Goal: Information Seeking & Learning: Learn about a topic

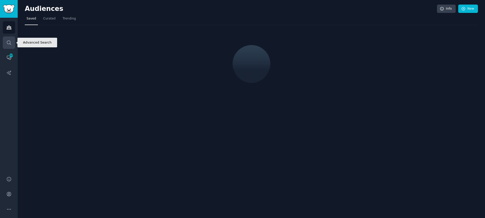
click at [11, 41] on icon "Sidebar" at bounding box center [8, 42] width 5 height 5
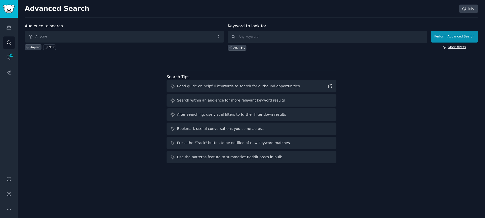
click at [457, 49] on link "More filters" at bounding box center [454, 47] width 23 height 5
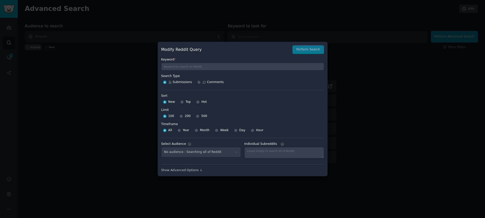
click at [213, 81] on span "Comments" at bounding box center [215, 82] width 17 height 5
click at [201, 81] on input "Comments" at bounding box center [199, 82] width 4 height 4
radio input "true"
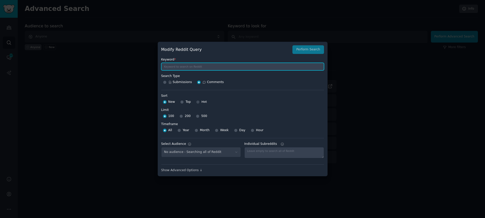
click at [215, 66] on input "text" at bounding box center [242, 67] width 163 height 8
type input "gummysearch"
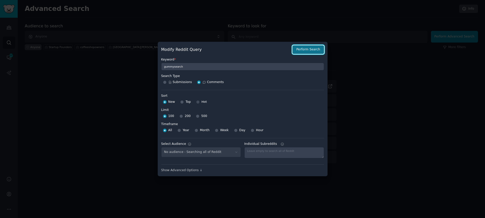
click at [301, 48] on button "Perform Search" at bounding box center [308, 49] width 31 height 9
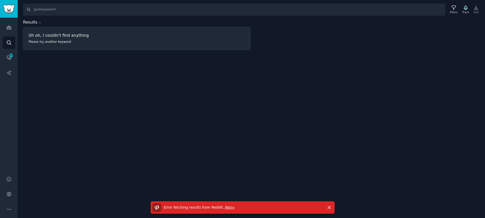
click at [229, 207] on span "Retry" at bounding box center [229, 207] width 9 height 4
click at [385, 61] on div "Search gummysearch Filters Track CSV Results 0 Uh oh, I couldn't find anything …" at bounding box center [252, 109] width 468 height 218
click at [6, 31] on link "Audiences" at bounding box center [9, 27] width 12 height 12
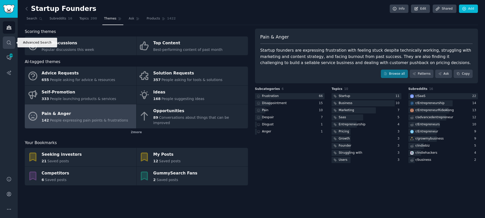
click at [8, 41] on icon "Sidebar" at bounding box center [8, 42] width 5 height 5
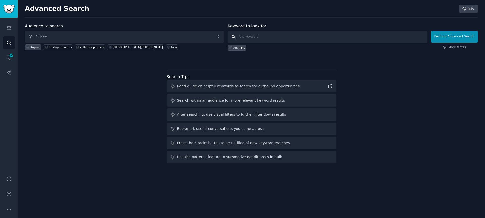
click at [287, 37] on input "text" at bounding box center [328, 37] width 200 height 12
paste input "[EMAIL_ADDRESS][DOMAIN_NAME]"
type input ""[EMAIL_ADDRESS][DOMAIN_NAME]""
paste input ""pure for men""
type input ""pure for men""
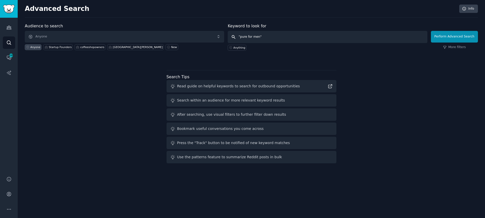
click button "Perform Advanced Search" at bounding box center [454, 37] width 47 height 12
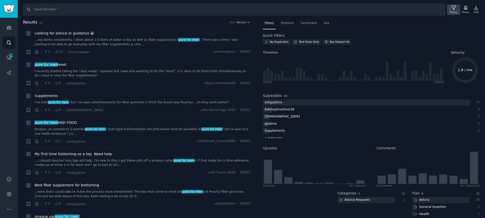
click at [452, 10] on div "Filters" at bounding box center [454, 12] width 8 height 4
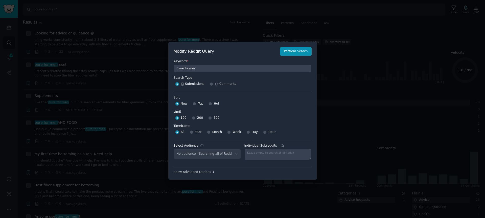
click at [215, 117] on span "500" at bounding box center [217, 118] width 6 height 5
click at [212, 117] on input "500" at bounding box center [210, 118] width 4 height 4
radio input "true"
click at [299, 49] on button "Perform Search" at bounding box center [295, 51] width 31 height 9
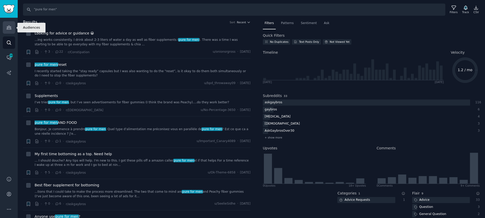
click at [9, 25] on icon "Sidebar" at bounding box center [8, 27] width 5 height 5
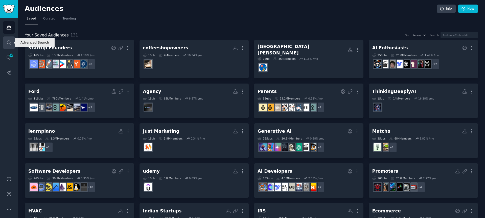
click at [9, 41] on icon "Sidebar" at bounding box center [9, 42] width 4 height 4
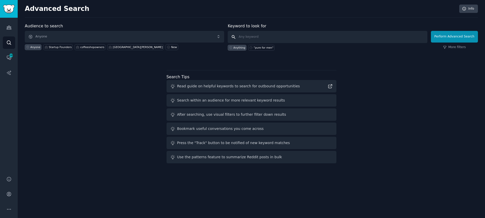
click at [266, 34] on input "text" at bounding box center [328, 37] width 200 height 12
drag, startPoint x: 267, startPoint y: 48, endPoint x: 288, endPoint y: 46, distance: 21.3
click at [267, 48] on div ""pure for men"" at bounding box center [264, 48] width 20 height 4
type input ""pure for men""
click at [468, 36] on button "Perform Advanced Search" at bounding box center [454, 37] width 47 height 12
